Goal: Task Accomplishment & Management: Manage account settings

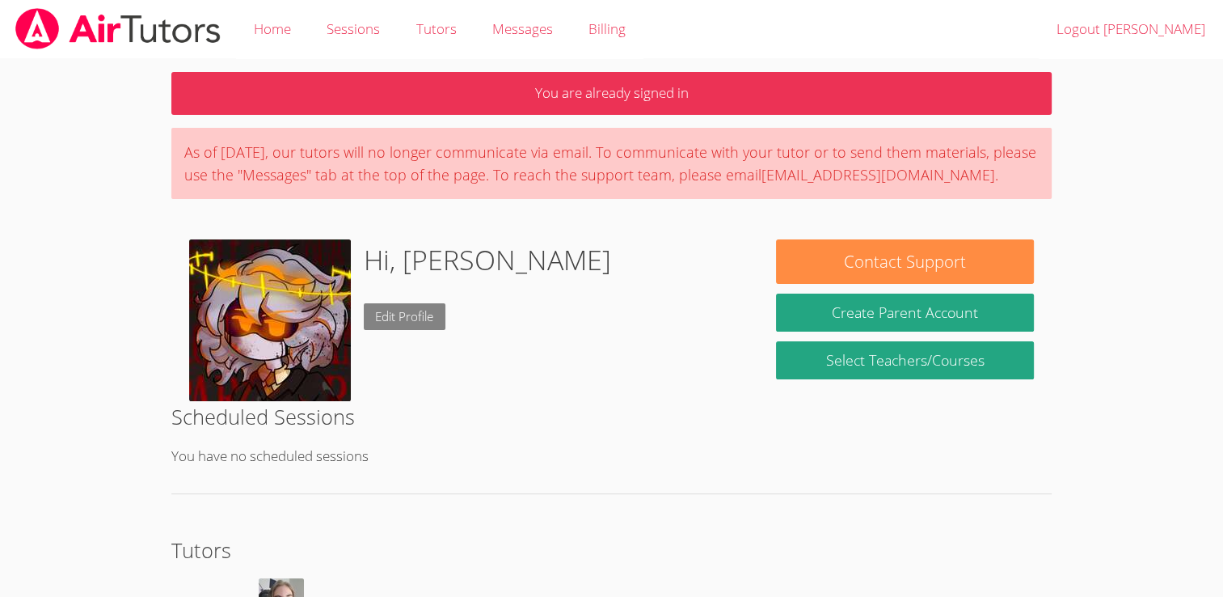
click at [405, 315] on link "Edit Profile" at bounding box center [405, 316] width 82 height 27
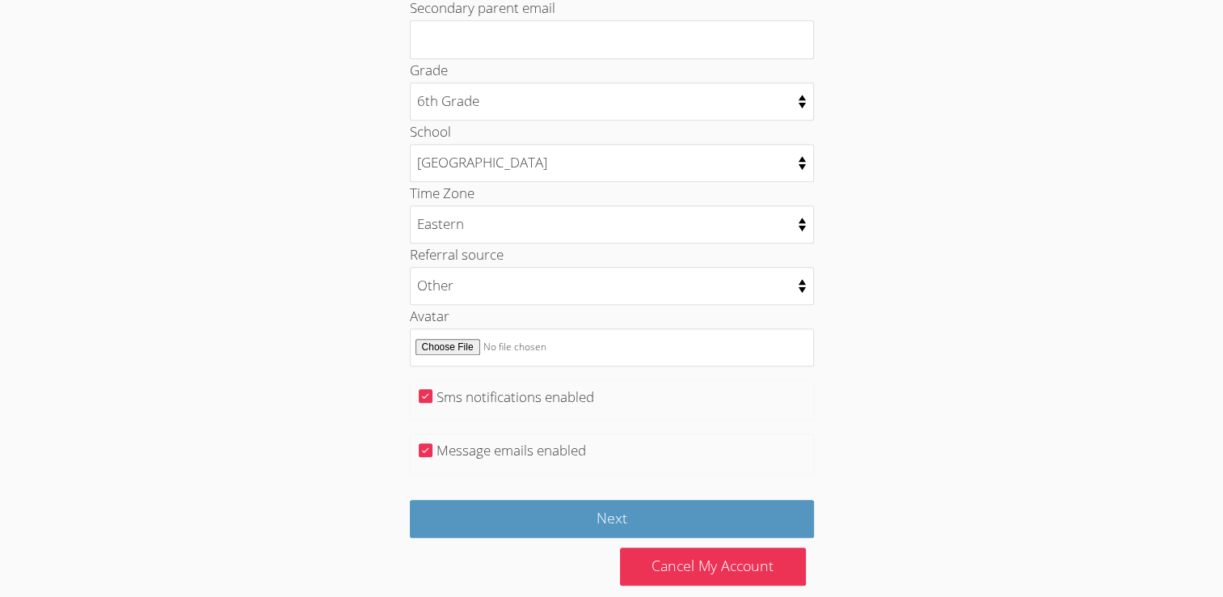
scroll to position [760, 0]
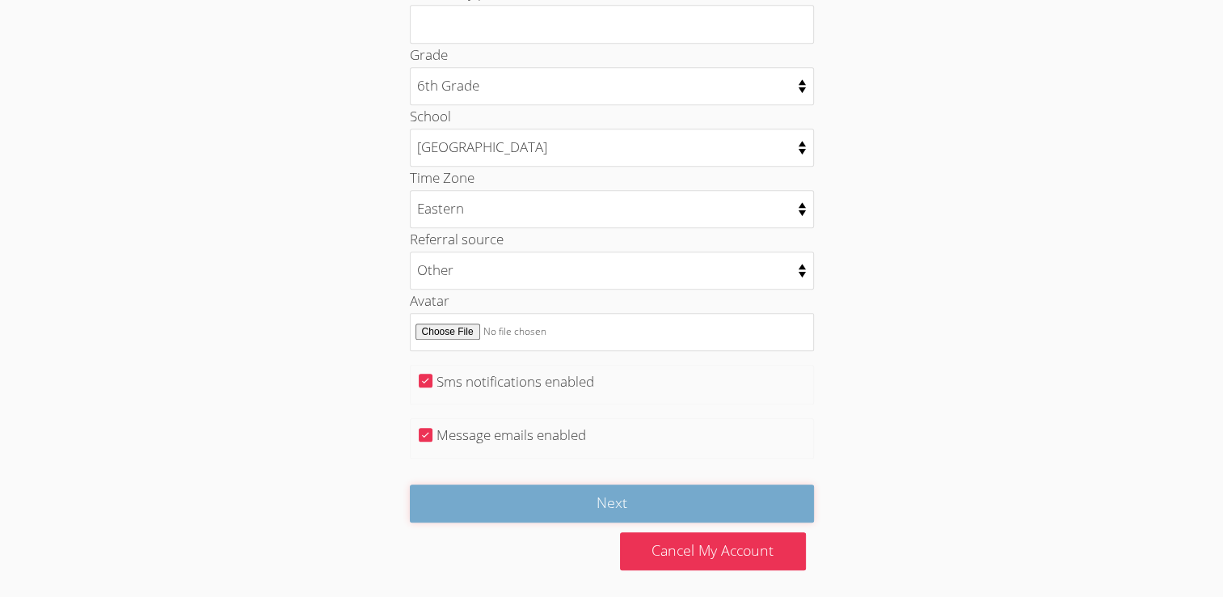
click at [676, 500] on input "Next" at bounding box center [612, 503] width 404 height 38
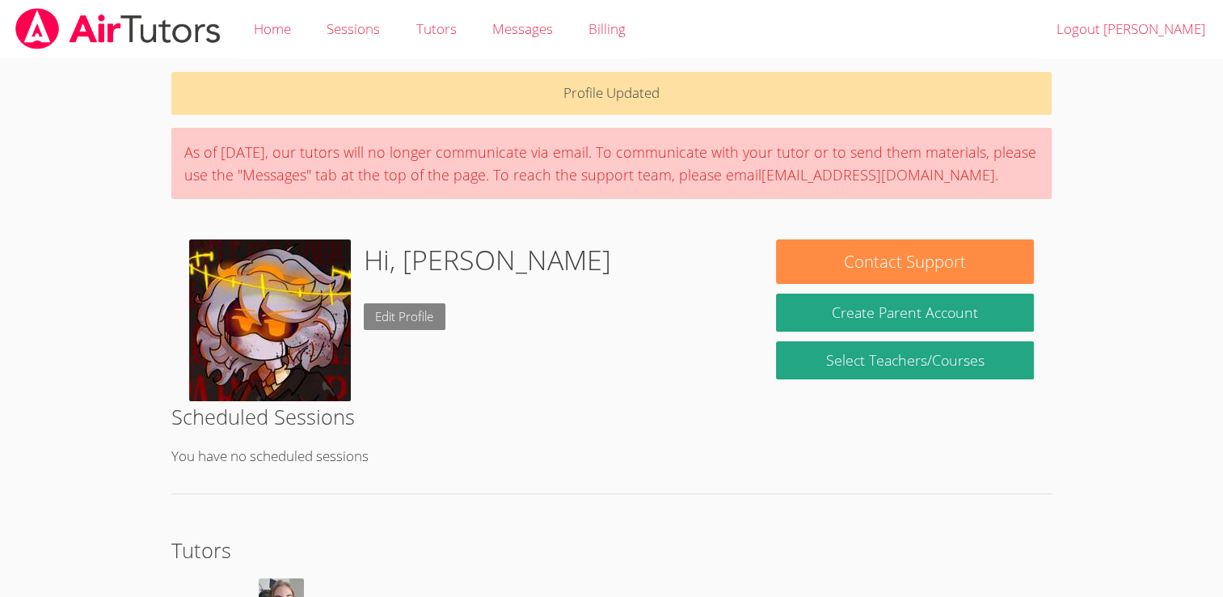
click at [433, 308] on link "Edit Profile" at bounding box center [405, 316] width 82 height 27
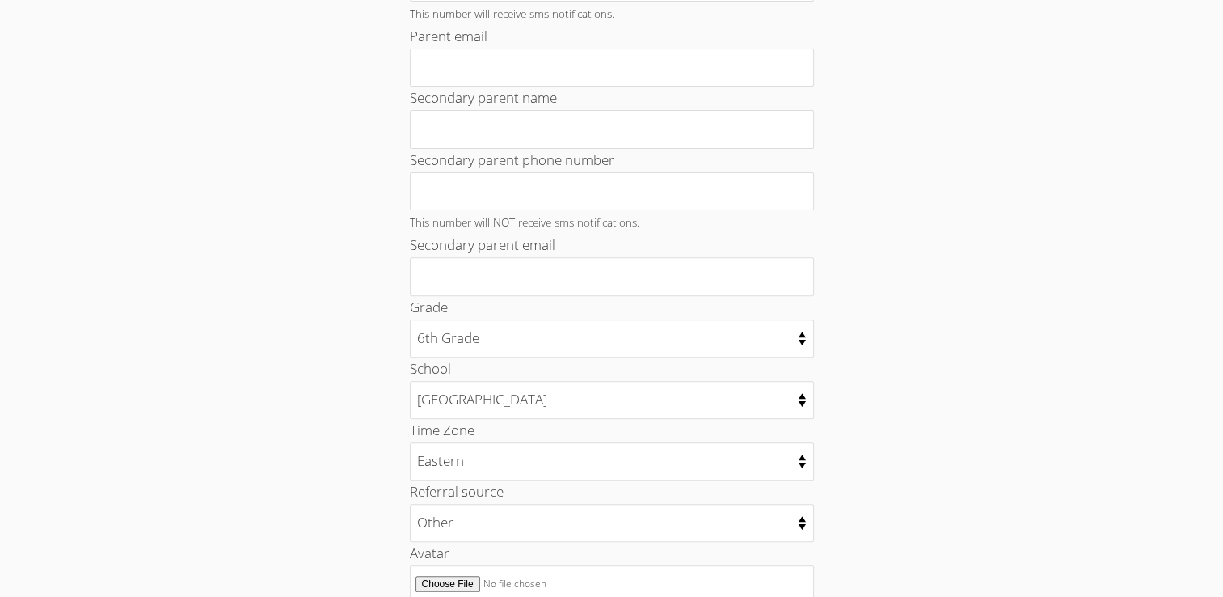
scroll to position [760, 0]
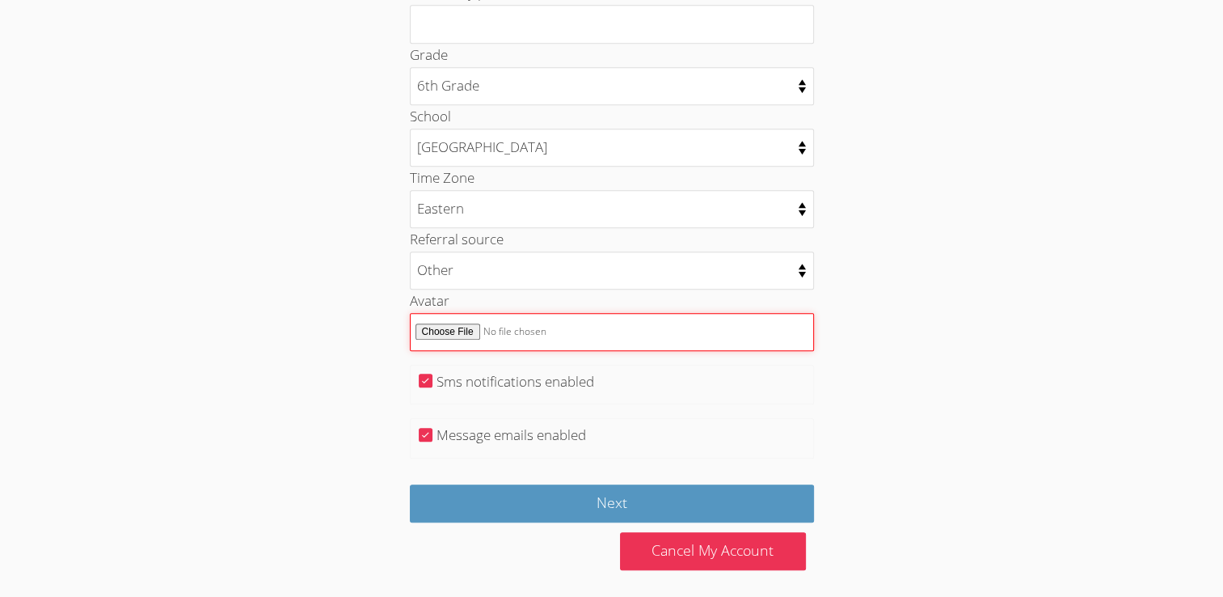
click at [496, 336] on input "Avatar" at bounding box center [612, 332] width 404 height 38
type input "C:\fakepath\download (18).jpg"
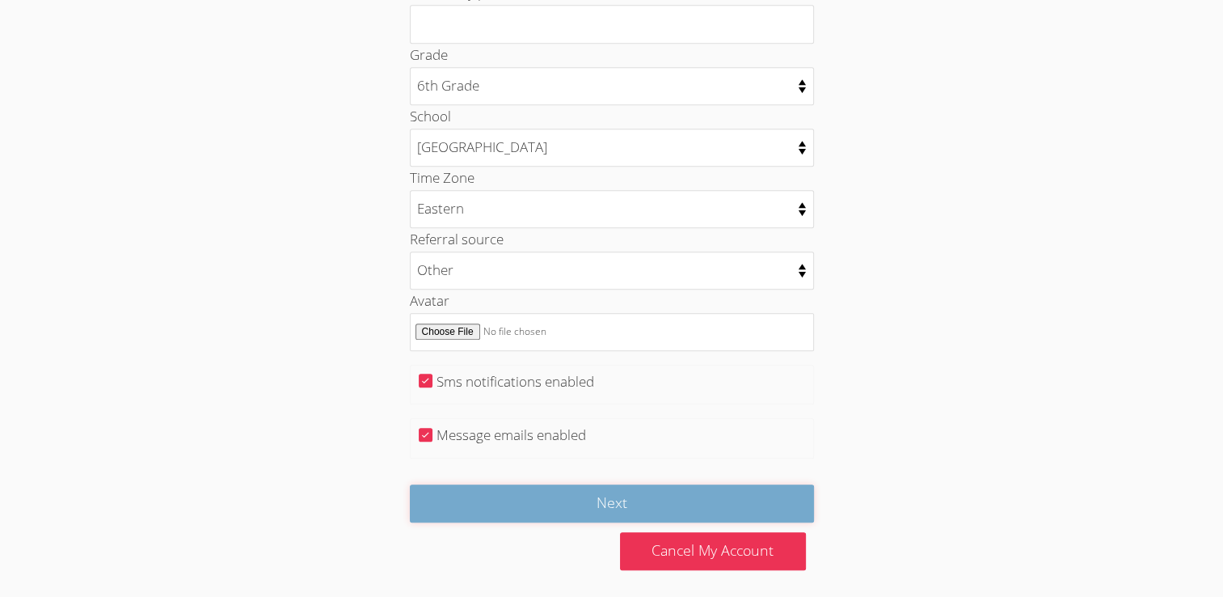
click at [577, 494] on input "Next" at bounding box center [612, 503] width 404 height 38
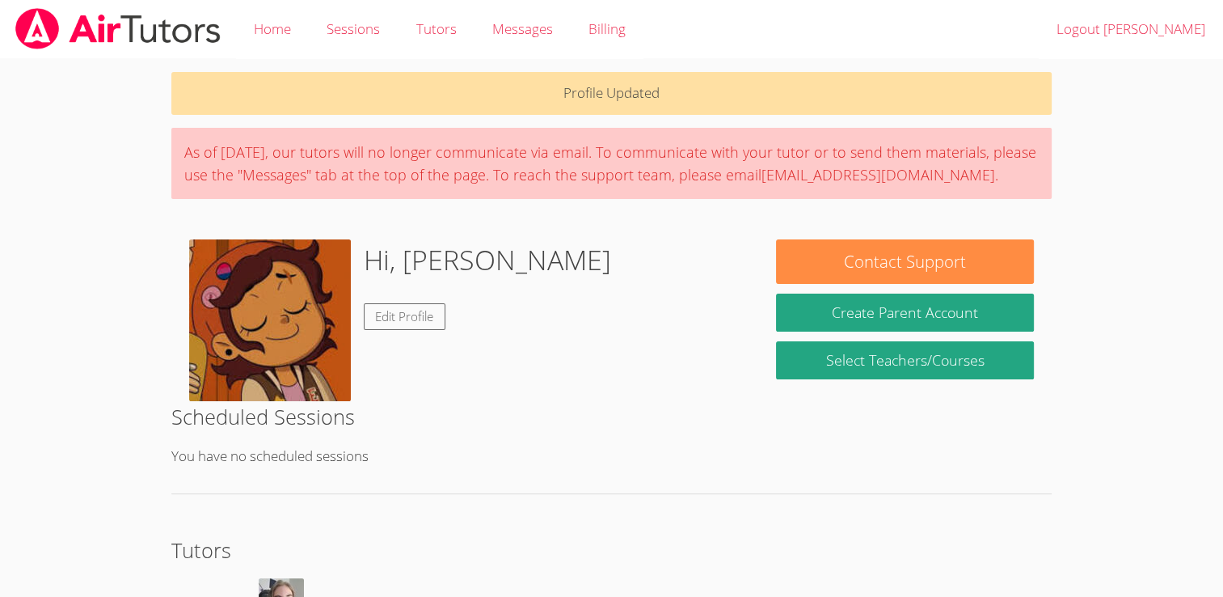
click at [535, 337] on div "Hi, Amanda Edit Profile" at bounding box center [465, 320] width 552 height 162
